Goal: Task Accomplishment & Management: Manage account settings

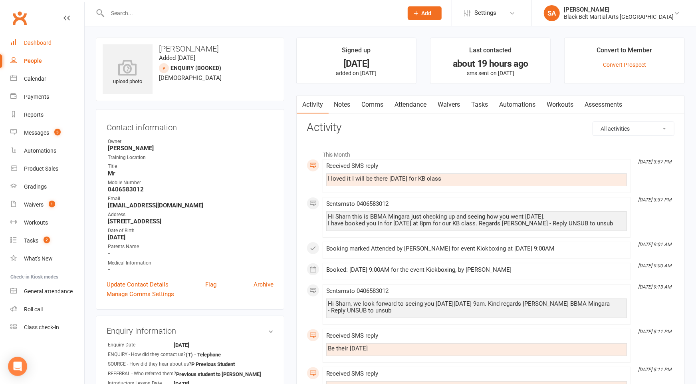
click at [51, 42] on link "Dashboard" at bounding box center [47, 43] width 74 height 18
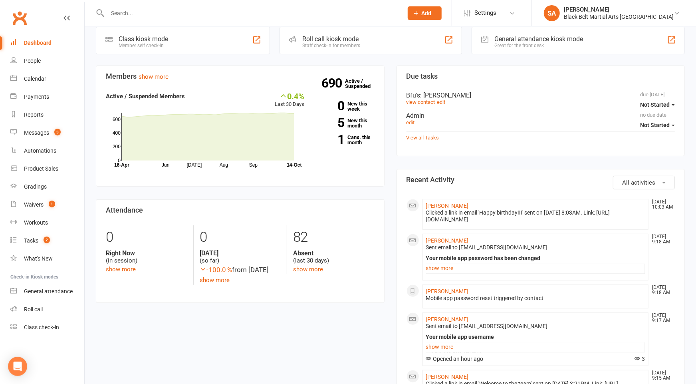
scroll to position [225, 0]
click at [48, 81] on link "Calendar" at bounding box center [47, 79] width 74 height 18
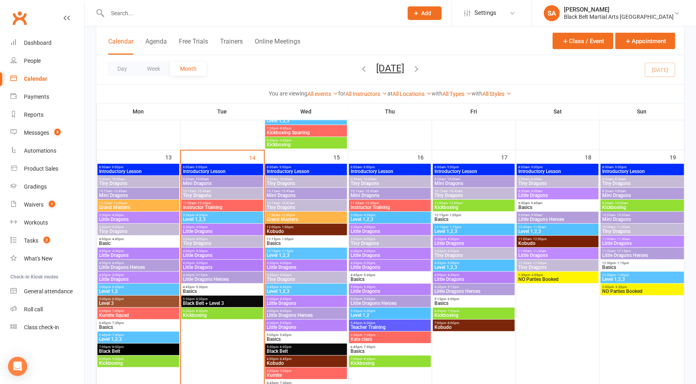
scroll to position [293, 0]
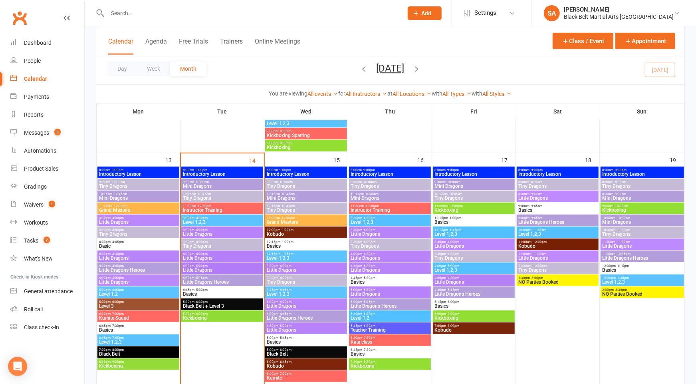
click at [198, 189] on div "9:30am - 10:00am Mini Dragons" at bounding box center [222, 184] width 82 height 12
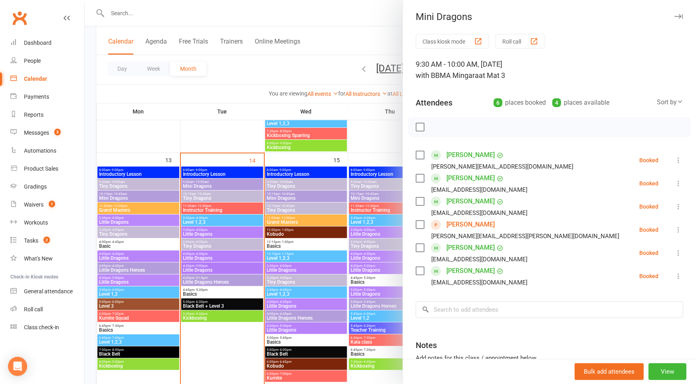
click at [419, 125] on label at bounding box center [420, 127] width 8 height 8
click at [417, 250] on label at bounding box center [420, 248] width 8 height 8
click at [436, 126] on icon "button" at bounding box center [437, 127] width 9 height 9
click at [421, 126] on label at bounding box center [420, 127] width 8 height 8
click at [421, 222] on label at bounding box center [420, 224] width 8 height 8
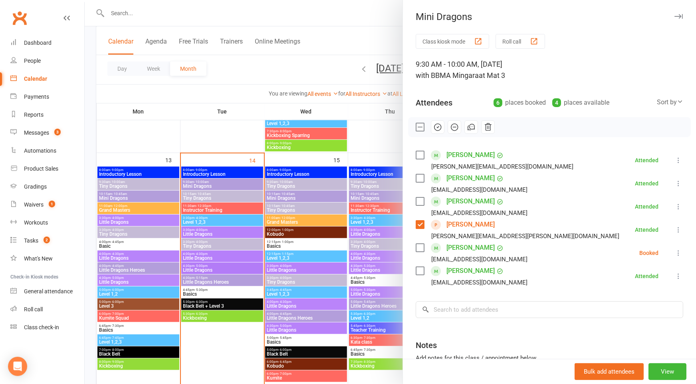
click at [450, 129] on icon "button" at bounding box center [454, 127] width 9 height 9
click at [439, 128] on icon "button" at bounding box center [437, 127] width 9 height 9
click at [420, 127] on label at bounding box center [420, 127] width 8 height 8
drag, startPoint x: 422, startPoint y: 248, endPoint x: 428, endPoint y: 234, distance: 15.0
click at [422, 248] on label at bounding box center [420, 248] width 8 height 8
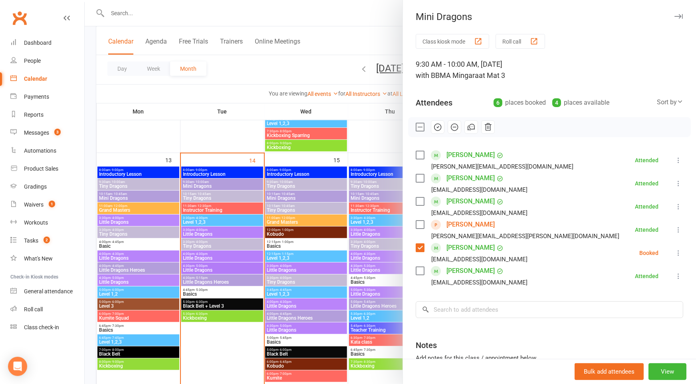
click at [454, 130] on icon "button" at bounding box center [454, 127] width 7 height 7
click at [236, 228] on div at bounding box center [390, 192] width 611 height 384
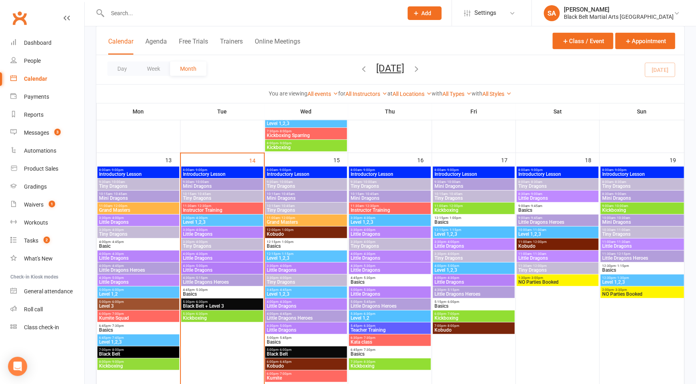
click at [213, 197] on span "Tiny Dragons" at bounding box center [222, 198] width 79 height 5
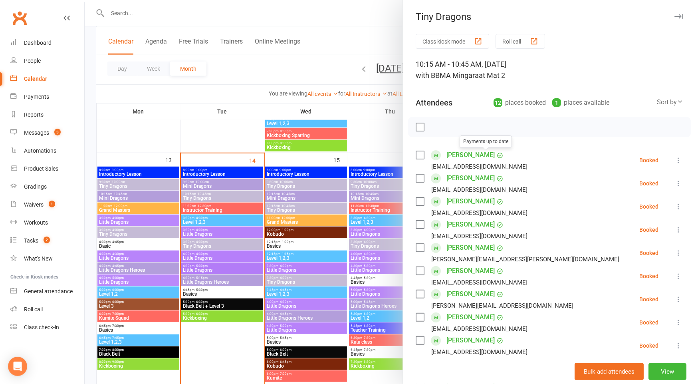
click at [422, 155] on label at bounding box center [420, 155] width 8 height 8
click at [420, 177] on label at bounding box center [420, 178] width 8 height 8
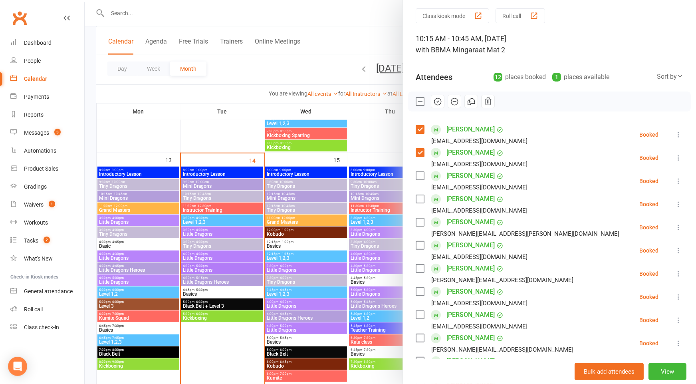
click at [419, 221] on label at bounding box center [420, 222] width 8 height 8
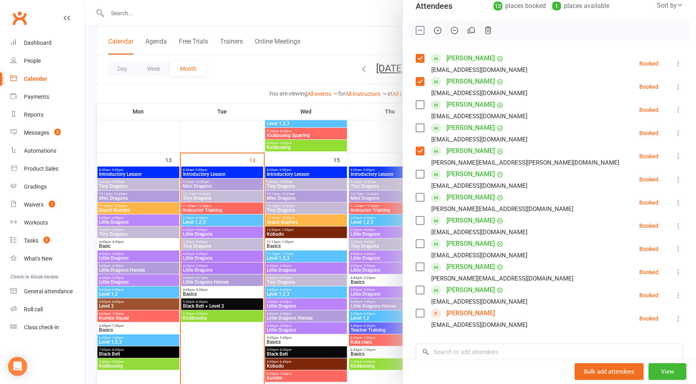
scroll to position [99, 0]
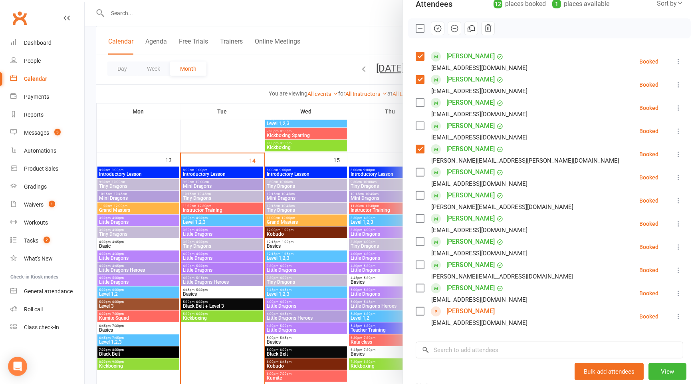
click at [417, 263] on label at bounding box center [420, 265] width 8 height 8
